Goal: Information Seeking & Learning: Understand process/instructions

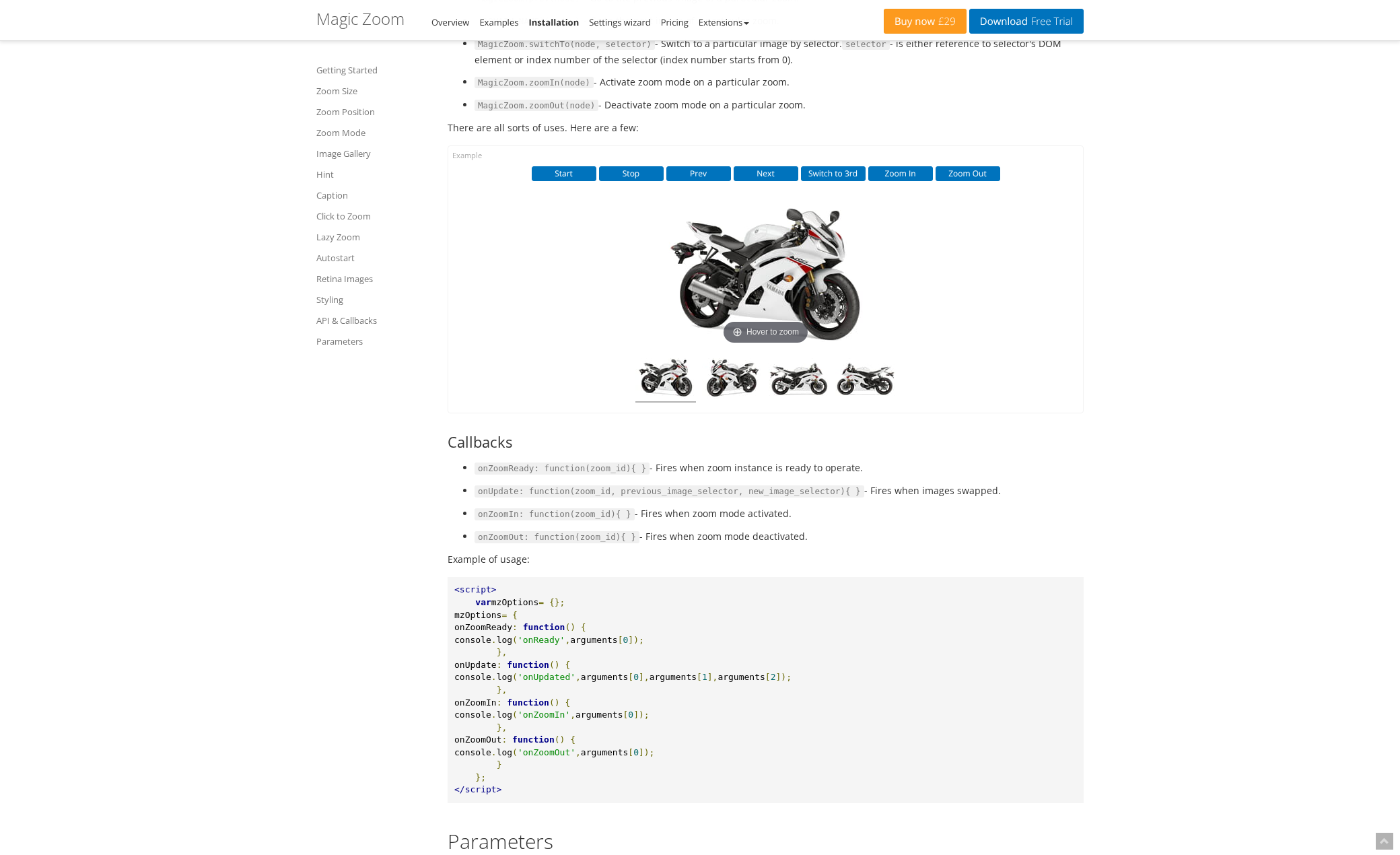
scroll to position [9384, 0]
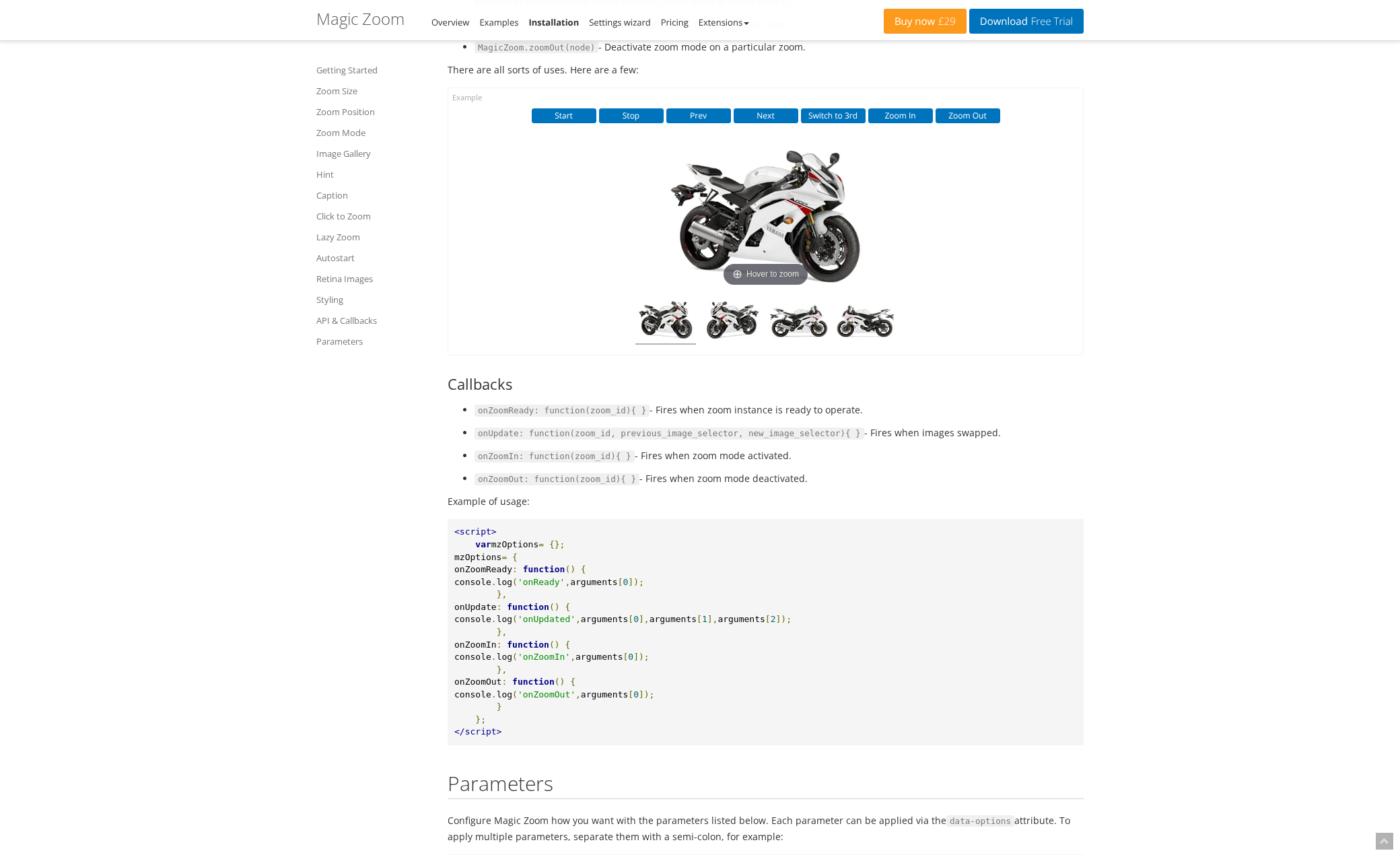
click at [495, 417] on code "onZoomReady: function(zoom_id){ }" at bounding box center [562, 410] width 175 height 12
click at [479, 487] on li "onZoomOut: function(zoom_id){ } - Fires when zoom mode deactivated." at bounding box center [779, 478] width 609 height 16
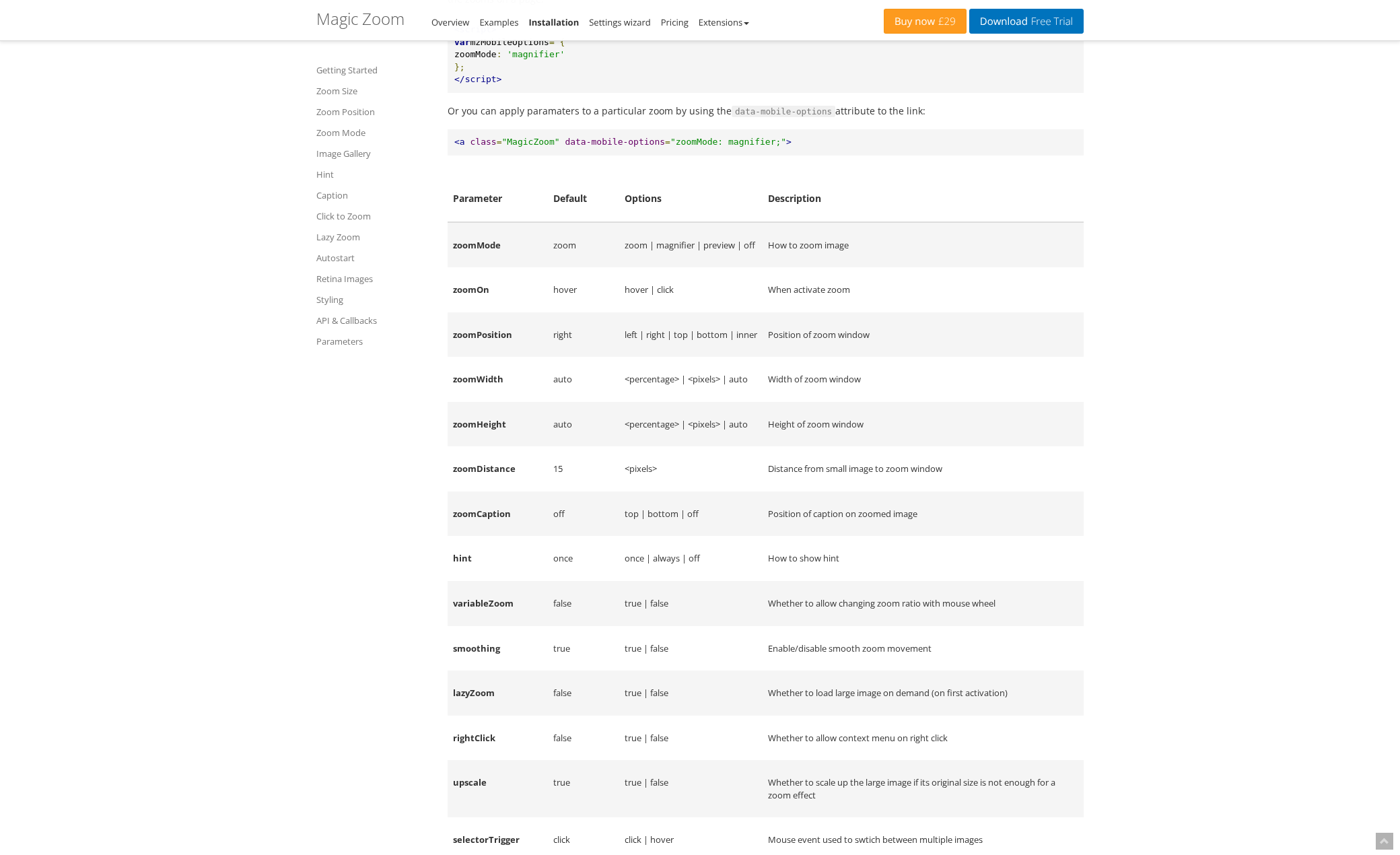
scroll to position [10461, 0]
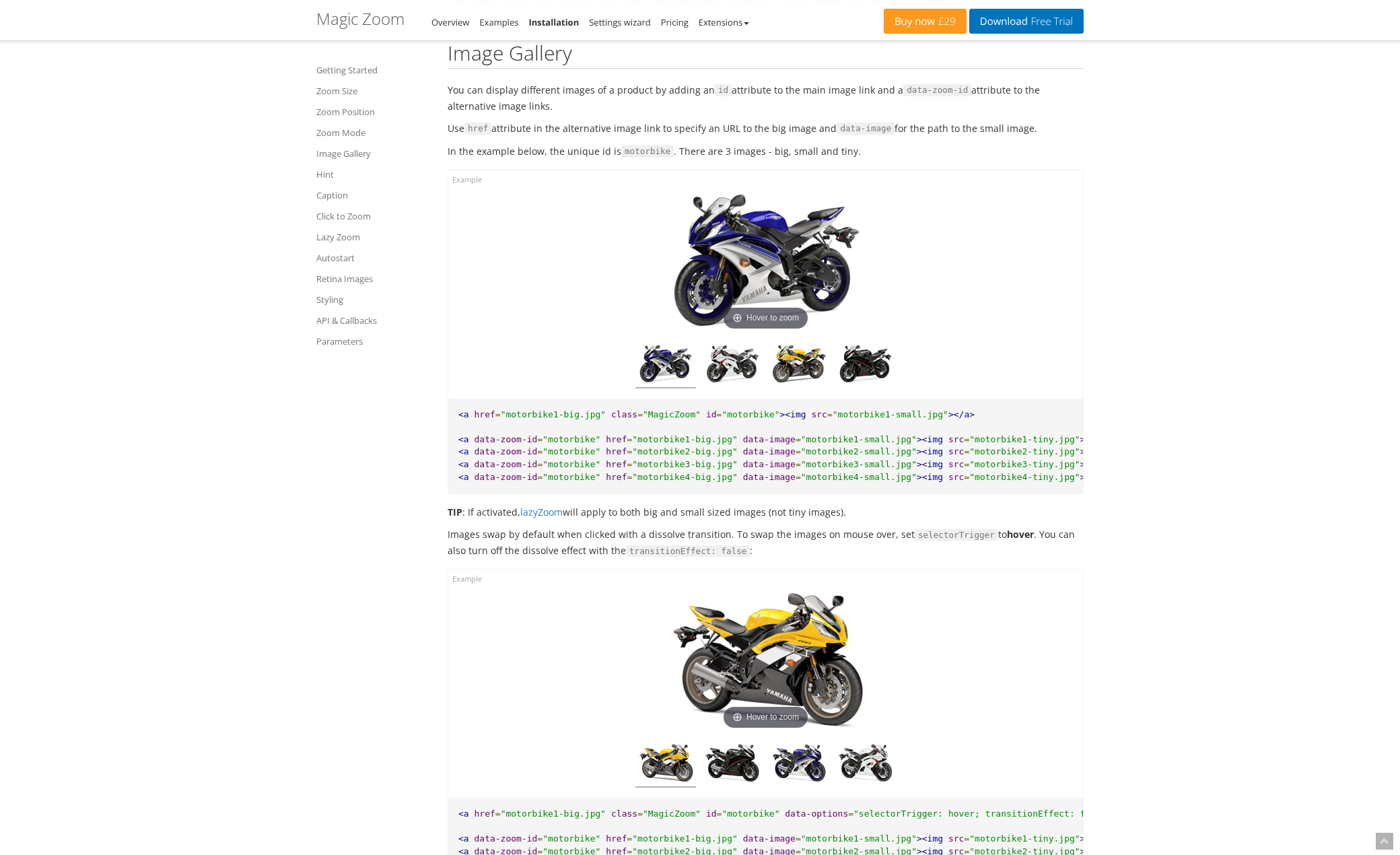
scroll to position [0, 0]
